Goal: Task Accomplishment & Management: Manage account settings

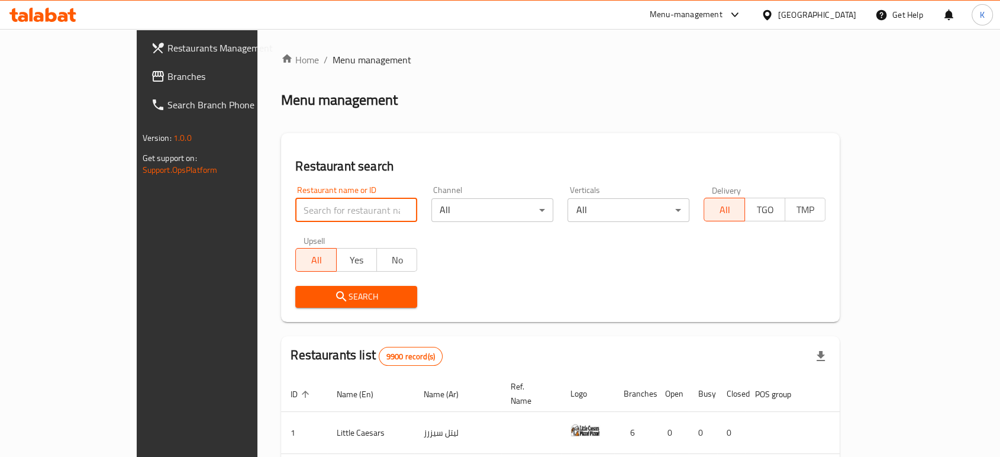
click at [295, 199] on input "search" at bounding box center [356, 210] width 122 height 24
type input "yana"
click at [295, 305] on button "Search" at bounding box center [356, 297] width 122 height 22
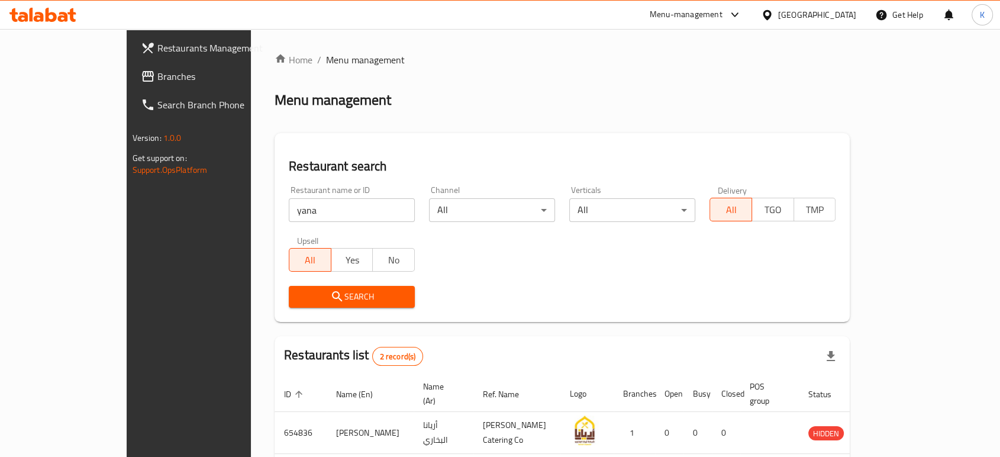
scroll to position [88, 0]
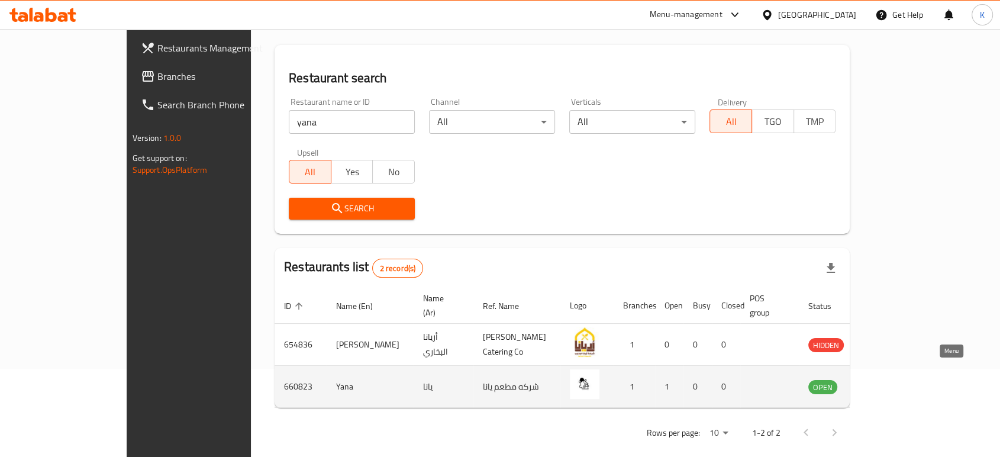
click at [884, 382] on icon "enhanced table" at bounding box center [877, 387] width 13 height 10
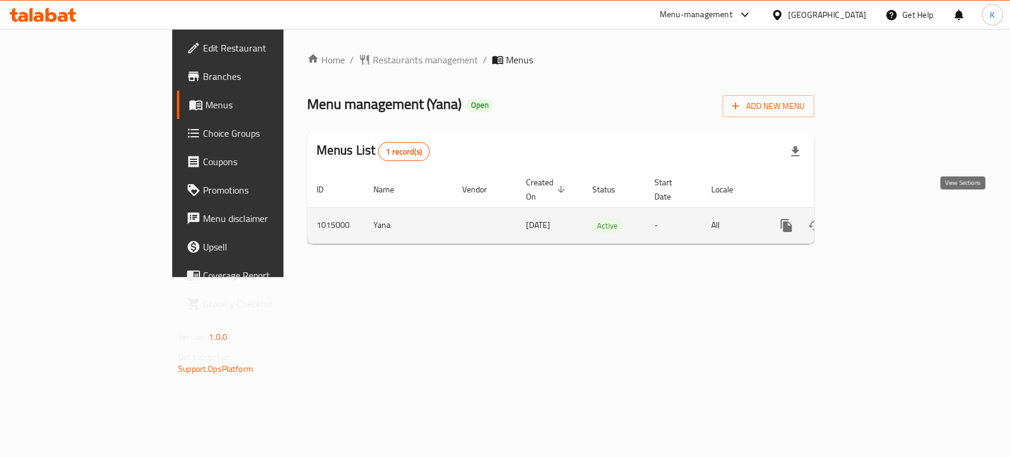
click at [886, 211] on link "enhanced table" at bounding box center [871, 225] width 28 height 28
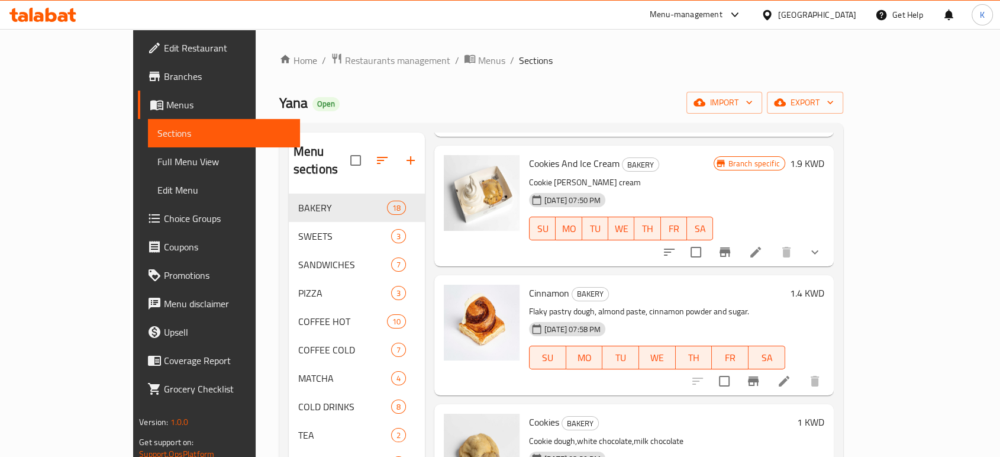
scroll to position [1899, 0]
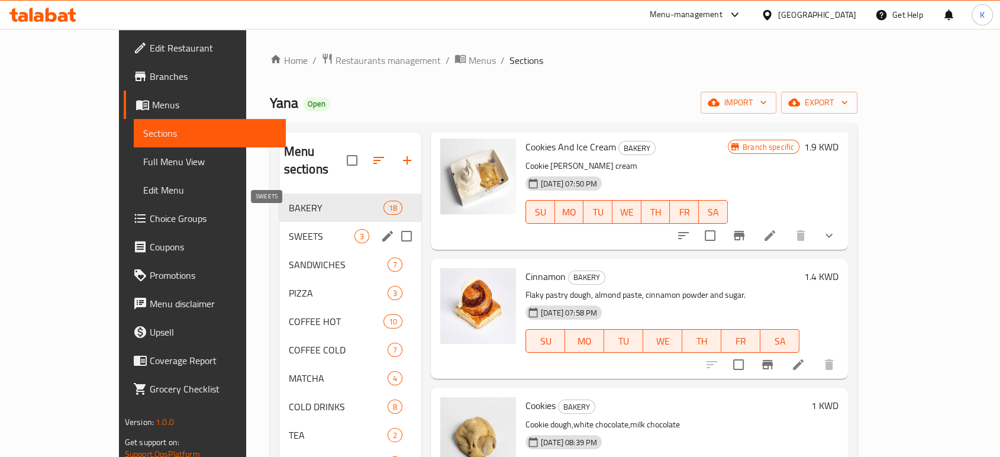
click at [289, 229] on span "SWEETS" at bounding box center [322, 236] width 66 height 14
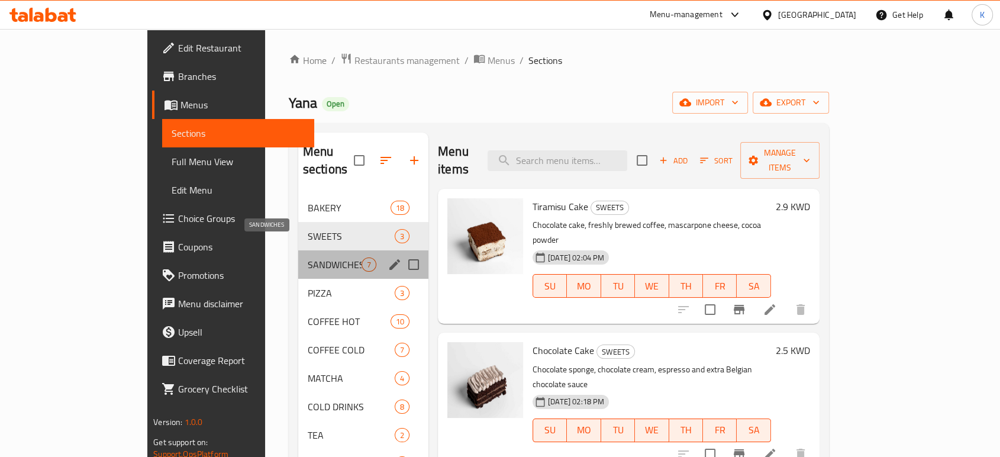
click at [308, 257] on span "SANDWICHES" at bounding box center [335, 264] width 54 height 14
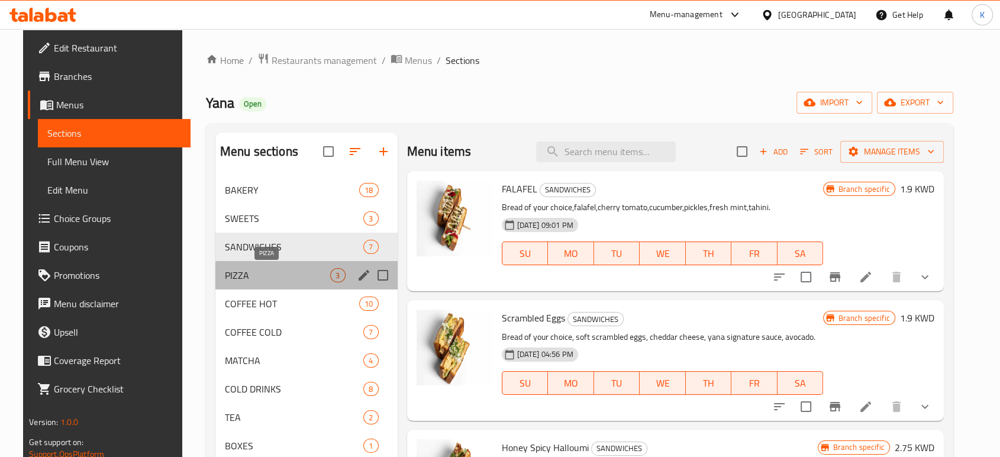
click at [272, 282] on span "PIZZA" at bounding box center [278, 275] width 106 height 14
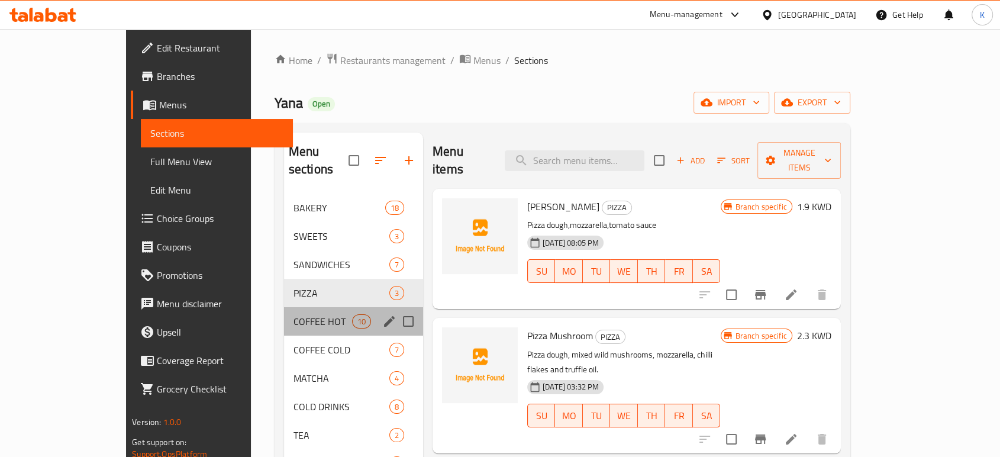
click at [284, 311] on div "COFFEE HOT 10" at bounding box center [353, 321] width 139 height 28
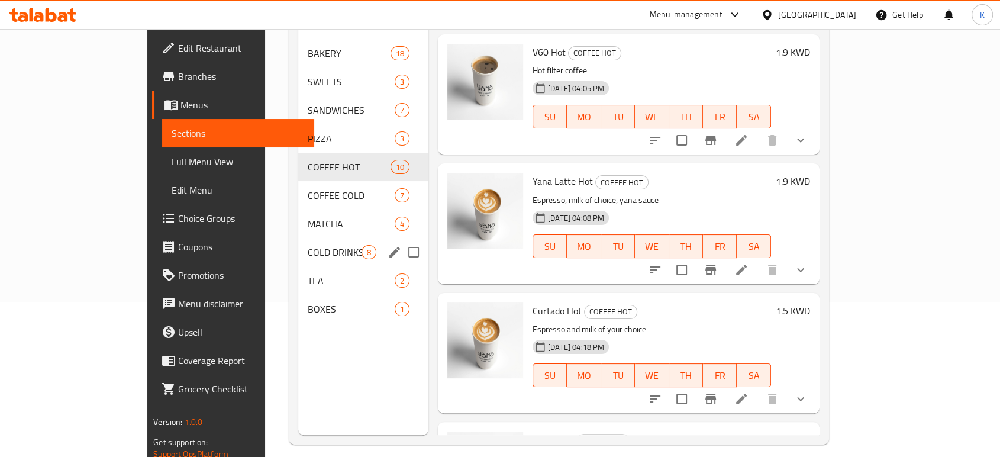
scroll to position [166, 0]
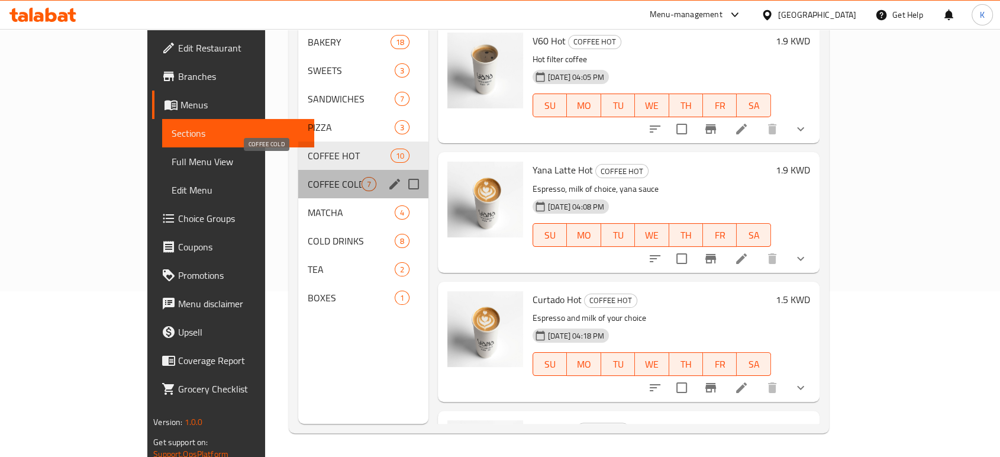
click at [308, 177] on span "COFFEE COLD" at bounding box center [335, 184] width 54 height 14
